Goal: Transaction & Acquisition: Purchase product/service

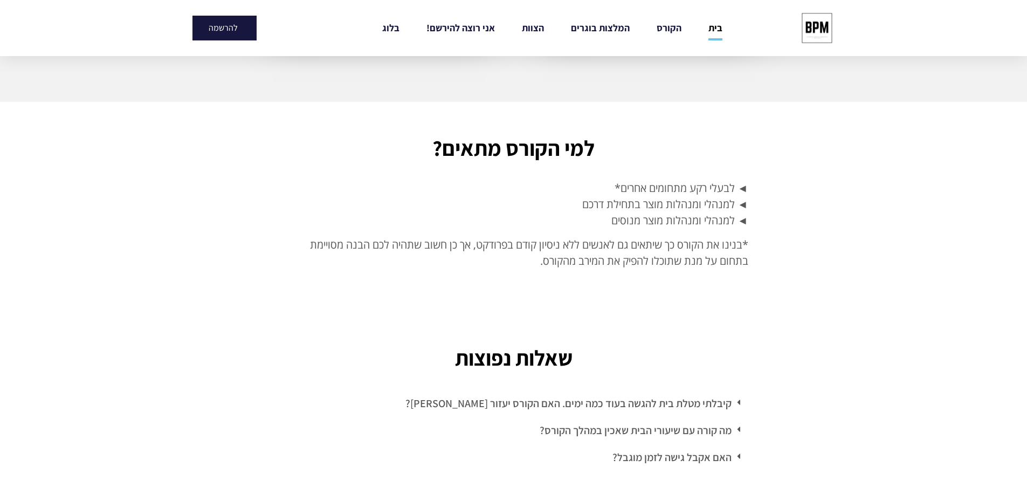
scroll to position [2885, 0]
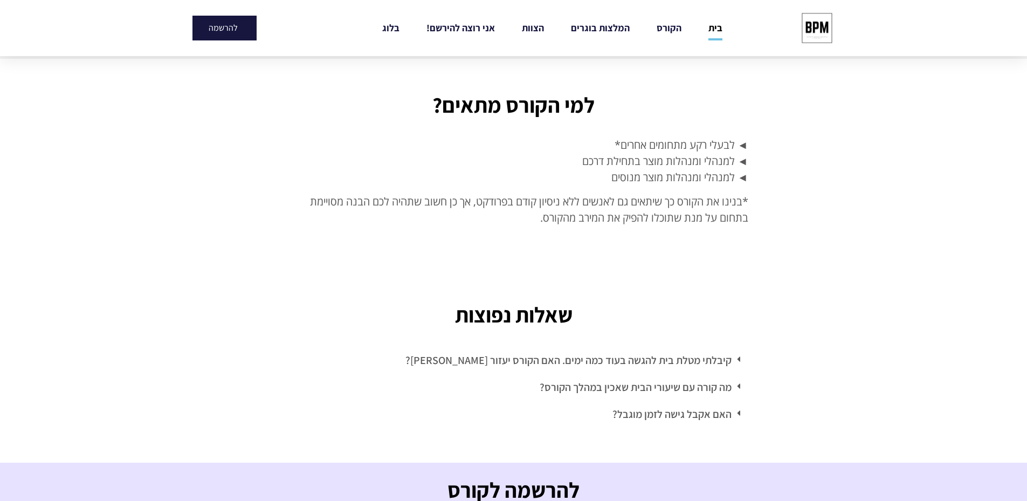
click at [722, 353] on link "קיבלתי מטלת בית להגשה בעוד כמה ימים. האם הקורס יעזור לי?" at bounding box center [568, 360] width 326 height 14
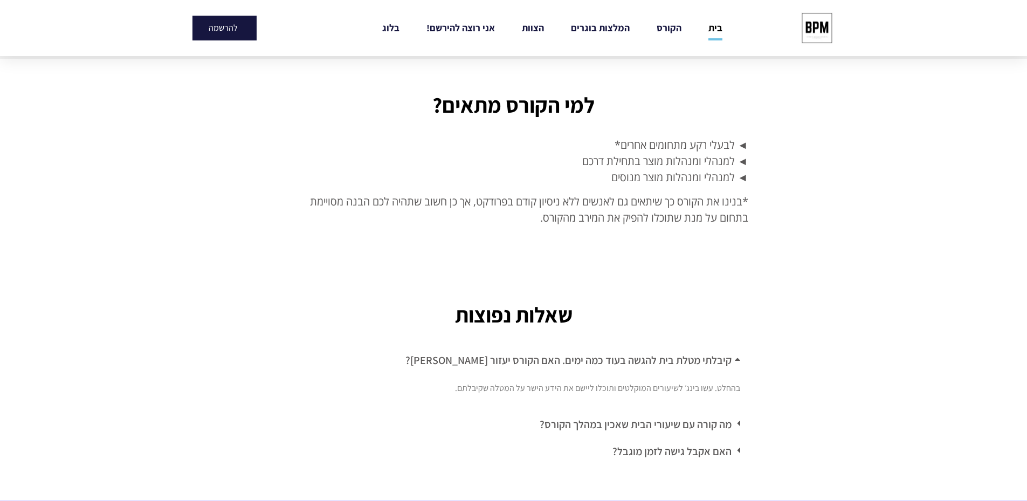
click at [706, 417] on link "מה קורה עם שיעורי הבית שאכין במהלך הקורס?" at bounding box center [636, 424] width 192 height 14
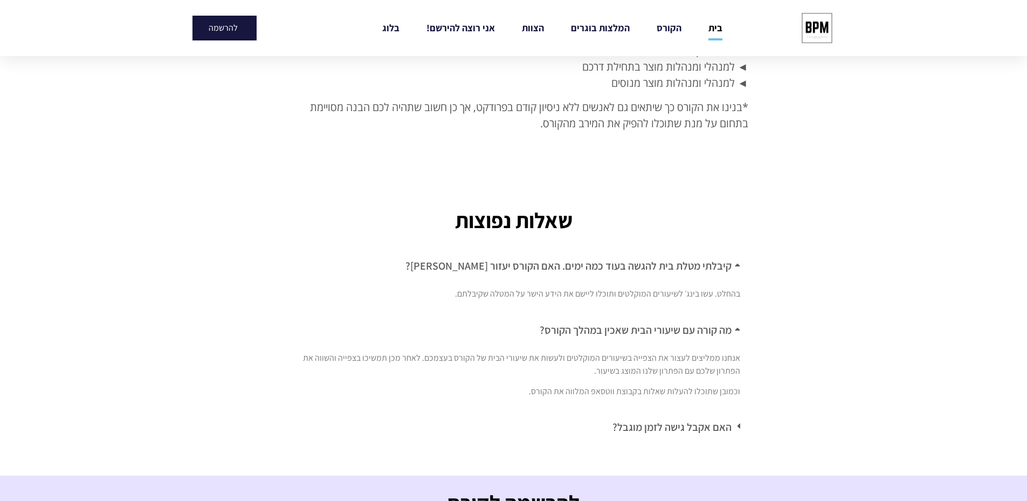
scroll to position [3033, 0]
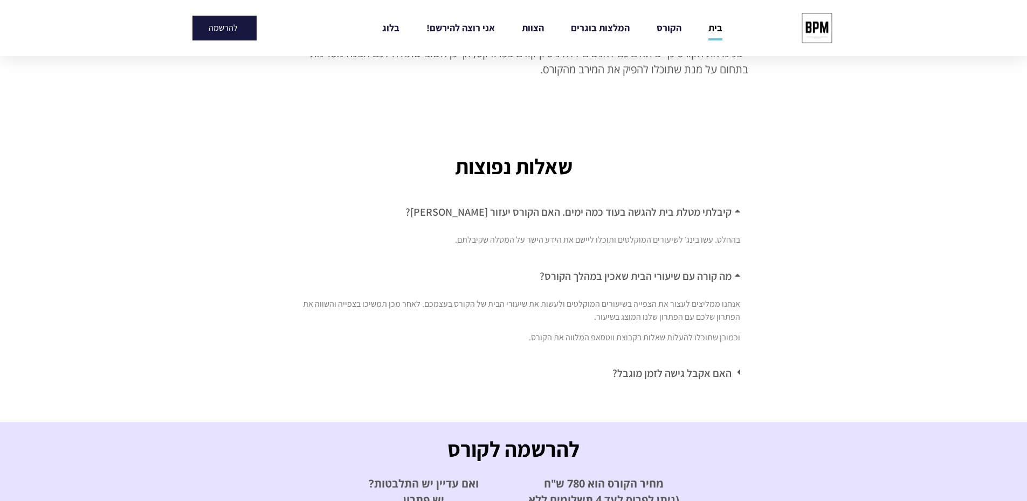
click at [709, 366] on link "האם אקבל גישה לזמן מוגבל?" at bounding box center [671, 373] width 119 height 14
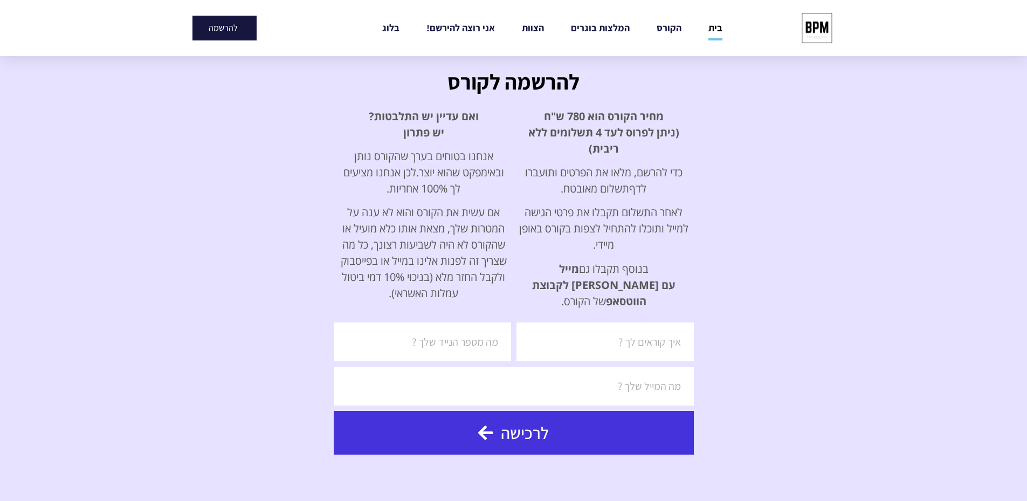
scroll to position [3442, 0]
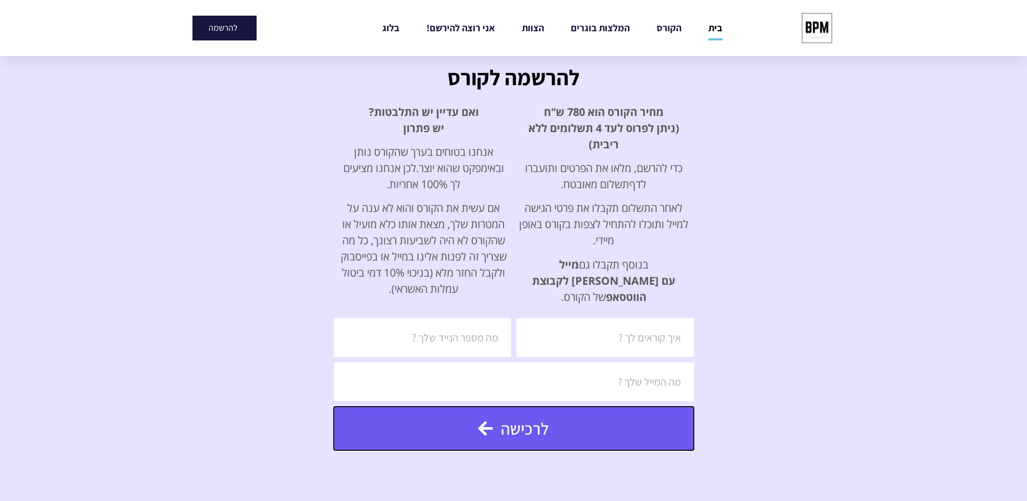
click at [520, 420] on span "לרכישה" at bounding box center [525, 428] width 48 height 17
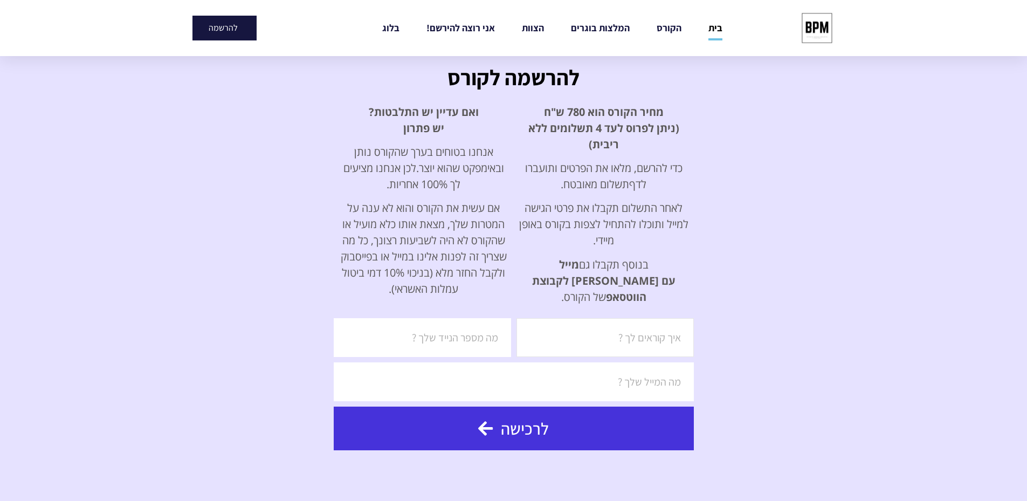
click at [647, 318] on input "שם" at bounding box center [604, 337] width 177 height 39
type input "יעלי לבל-הזיו"
click at [458, 318] on input "טלפון" at bounding box center [422, 337] width 177 height 39
type input "0542268686"
click at [677, 362] on input "אימייל" at bounding box center [514, 381] width 360 height 39
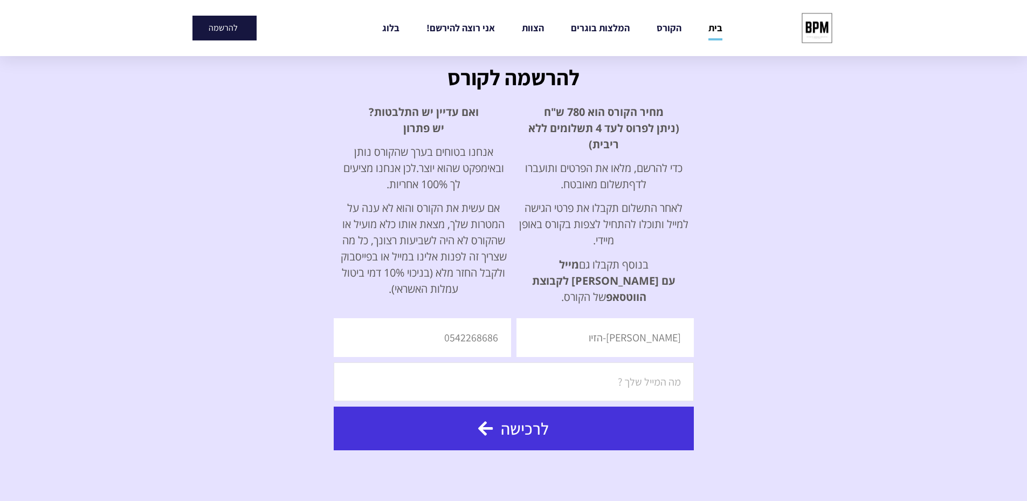
type input "yaeli.lebel@gmail.com"
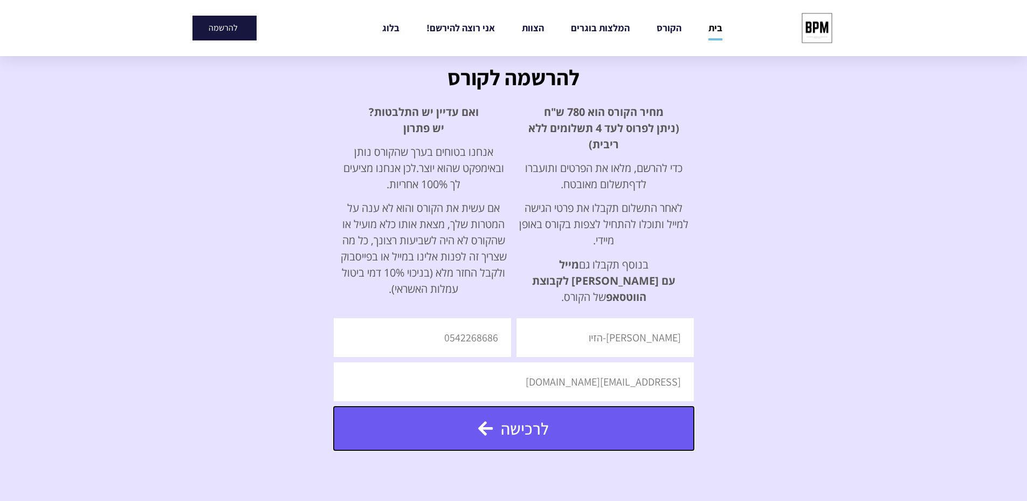
click at [506, 420] on span "לרכישה" at bounding box center [525, 428] width 48 height 17
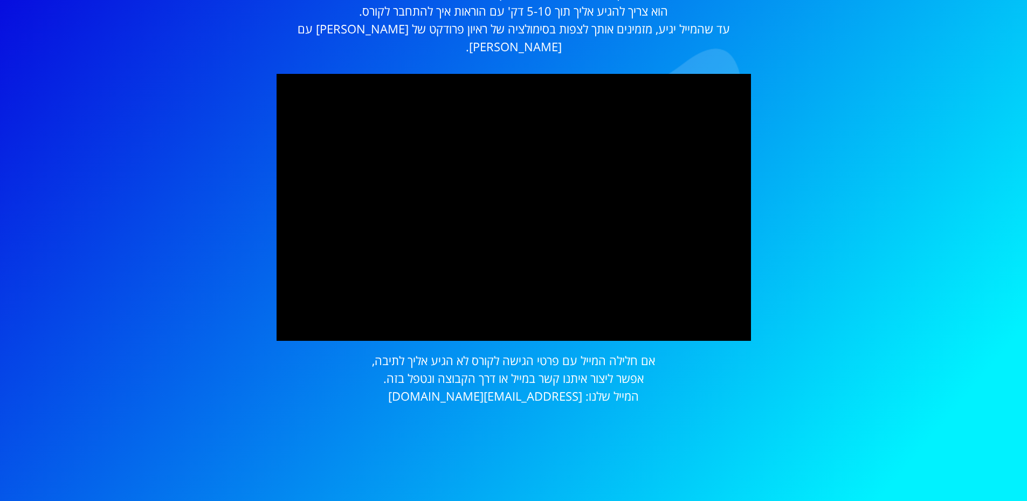
scroll to position [94, 0]
